Goal: Task Accomplishment & Management: Use online tool/utility

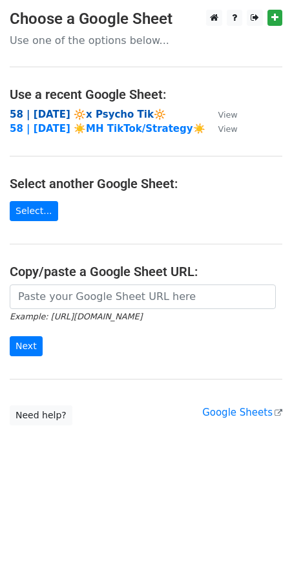
click at [98, 109] on strong "58 | [DATE] 🔆x Psycho Tik🔆" at bounding box center [88, 115] width 157 height 12
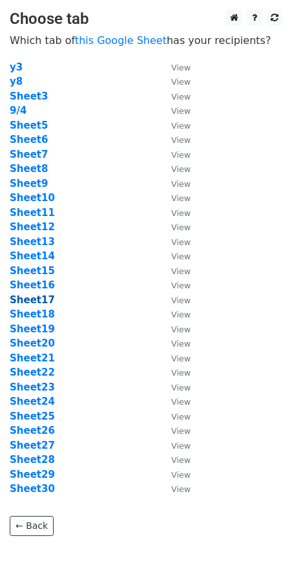
click at [41, 298] on strong "Sheet17" at bounding box center [32, 300] width 45 height 12
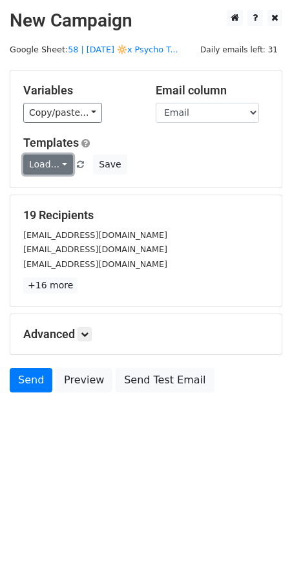
click at [51, 163] on link "Load..." at bounding box center [48, 165] width 50 height 20
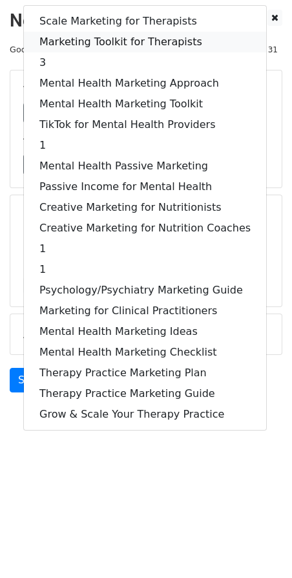
click at [129, 39] on link "Marketing Toolkit for Therapists" at bounding box center [145, 42] width 243 height 21
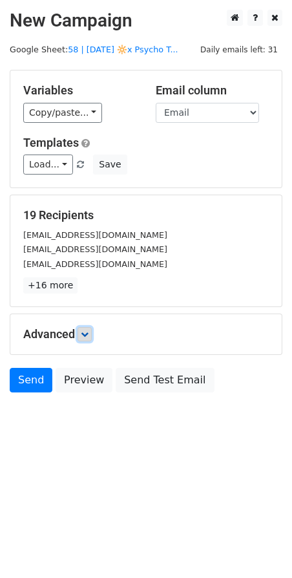
click at [89, 329] on link at bounding box center [85, 334] width 14 height 14
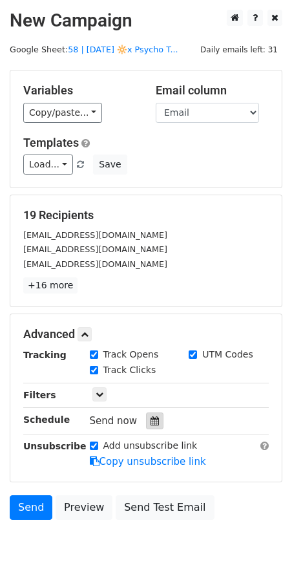
click at [146, 417] on div at bounding box center [154, 421] width 17 height 17
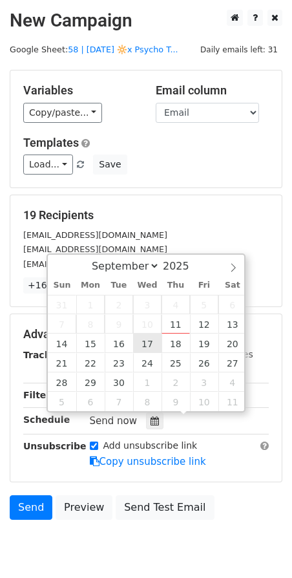
type input "2025-09-17 12:00"
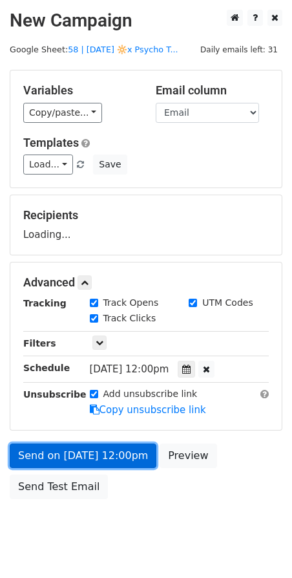
click at [81, 455] on link "Send on Sep 17 at 12:00pm" at bounding box center [83, 456] width 147 height 25
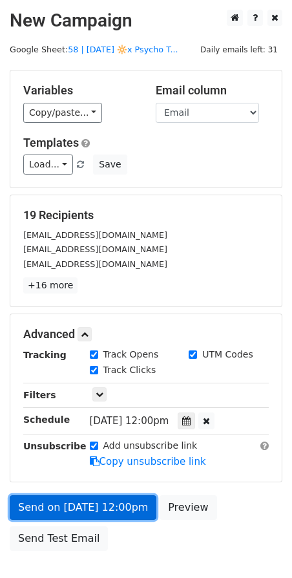
click at [74, 508] on link "Send on Sep 17 at 12:00pm" at bounding box center [83, 508] width 147 height 25
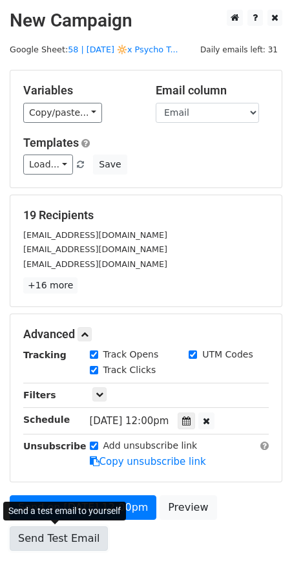
click at [61, 532] on link "Send Test Email" at bounding box center [59, 539] width 98 height 25
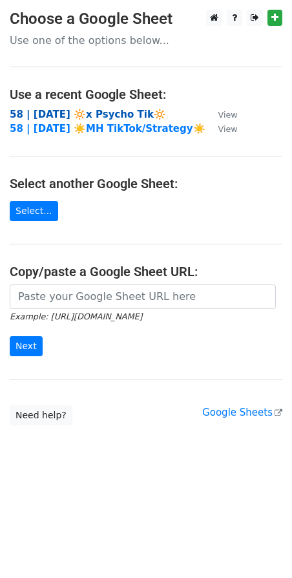
click at [89, 112] on strong "58 | [DATE] 🔆x Psycho Tik🔆" at bounding box center [88, 115] width 157 height 12
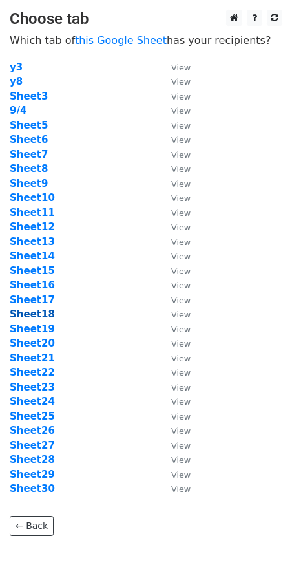
click at [37, 316] on strong "Sheet18" at bounding box center [32, 315] width 45 height 12
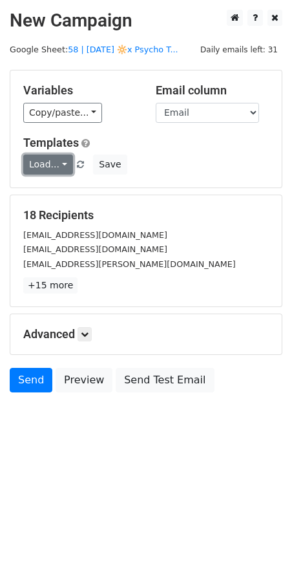
click at [50, 164] on link "Load..." at bounding box center [48, 165] width 50 height 20
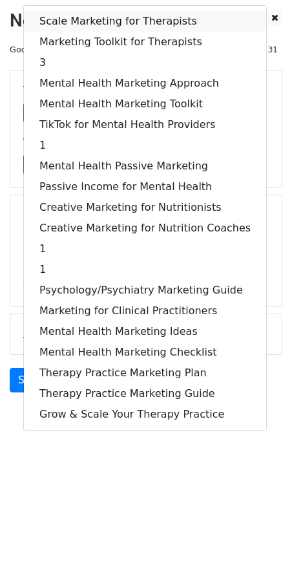
click at [127, 30] on link "Scale Marketing for Therapists" at bounding box center [145, 21] width 243 height 21
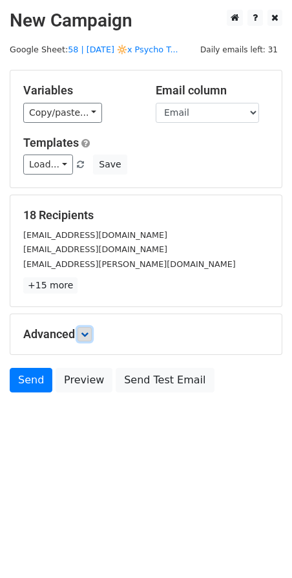
click at [87, 334] on icon at bounding box center [85, 335] width 8 height 8
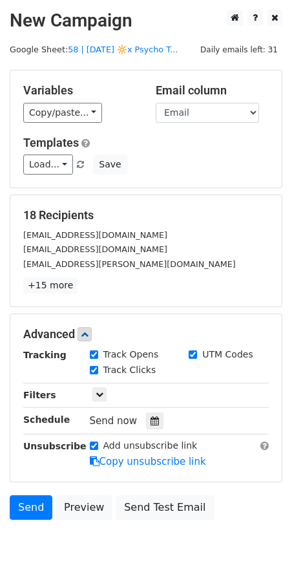
click at [153, 416] on div at bounding box center [154, 421] width 17 height 17
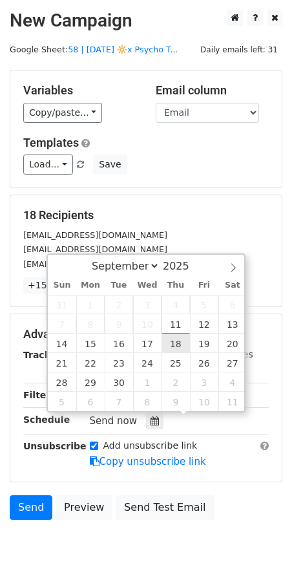
type input "2025-09-18 12:00"
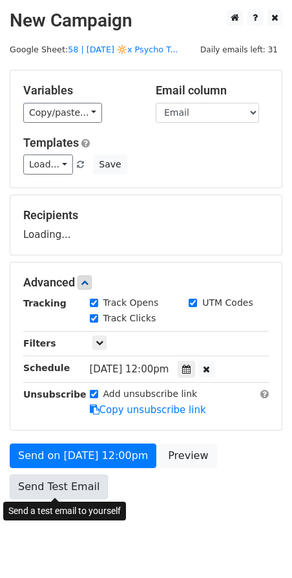
click at [83, 477] on link "Send Test Email" at bounding box center [59, 487] width 98 height 25
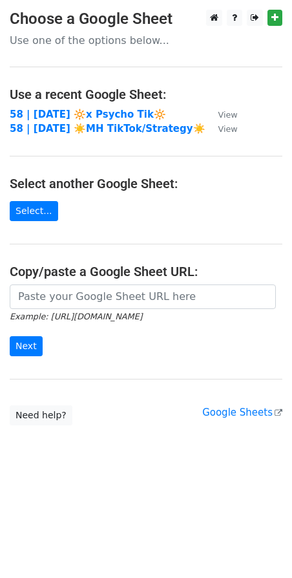
click at [67, 107] on td "58 | SEP 4 2025 🔆x Psycho Tik🔆" at bounding box center [108, 114] width 196 height 15
click at [67, 113] on strong "58 | SEP 4 2025 🔆x Psycho Tik🔆" at bounding box center [88, 115] width 157 height 12
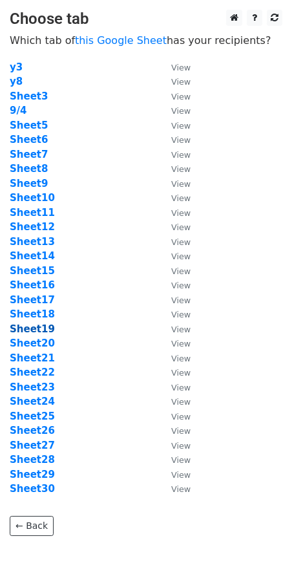
click at [39, 329] on strong "Sheet19" at bounding box center [32, 329] width 45 height 12
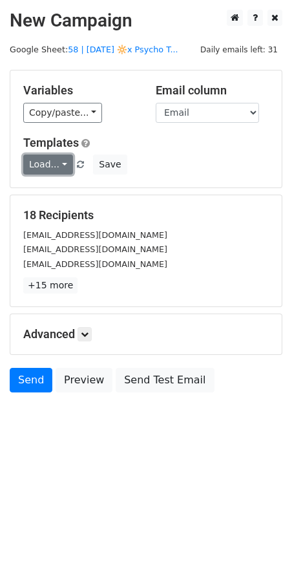
click at [48, 161] on link "Load..." at bounding box center [48, 165] width 50 height 20
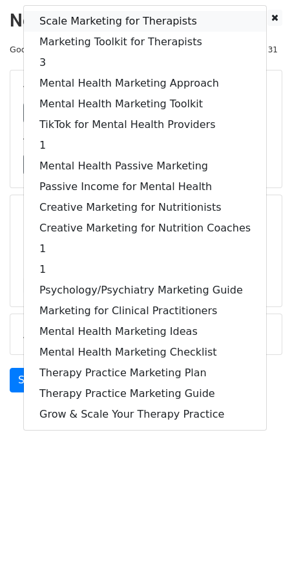
click at [137, 24] on link "Scale Marketing for Therapists" at bounding box center [145, 21] width 243 height 21
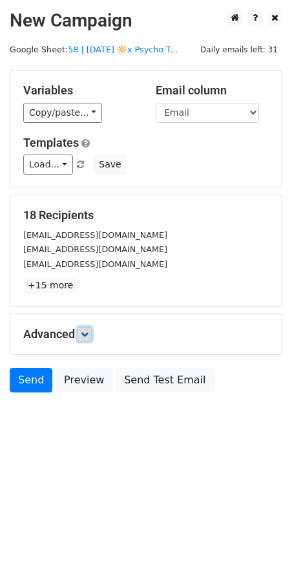
click at [89, 328] on link at bounding box center [85, 334] width 14 height 14
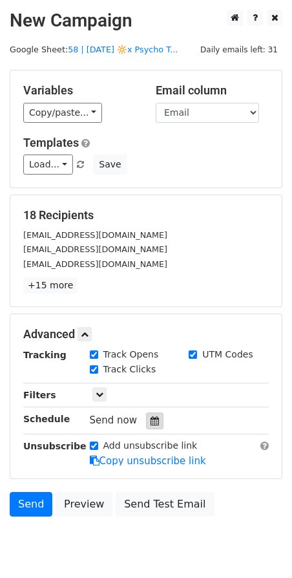
click at [151, 419] on icon at bounding box center [155, 421] width 8 height 9
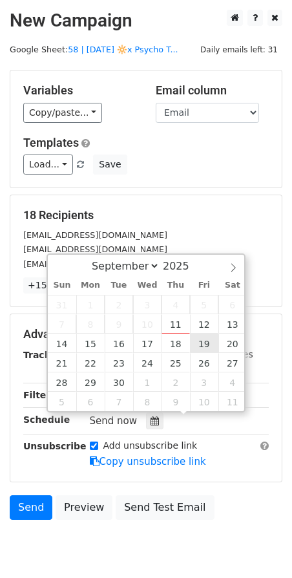
type input "[DATE] 12:00"
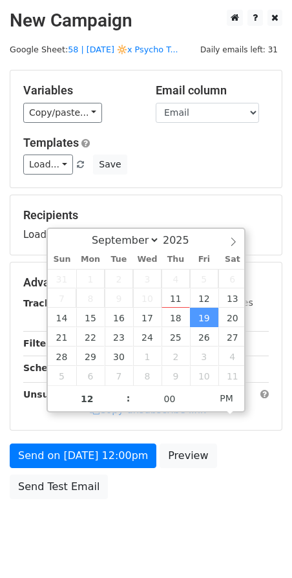
click at [69, 471] on div "Send on [DATE] 12:00pm Preview Send Test Email" at bounding box center [146, 475] width 292 height 62
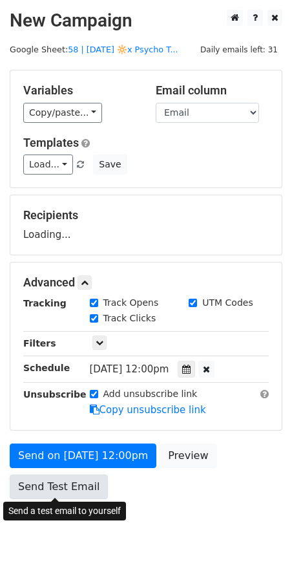
click at [64, 494] on div "Send on [DATE] 12:00pm Preview Send Test Email" at bounding box center [146, 475] width 292 height 62
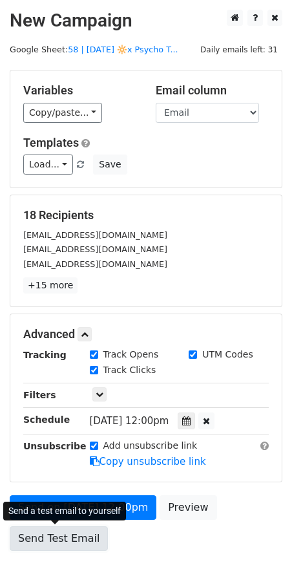
click at [68, 533] on link "Send Test Email" at bounding box center [59, 539] width 98 height 25
